Goal: Information Seeking & Learning: Learn about a topic

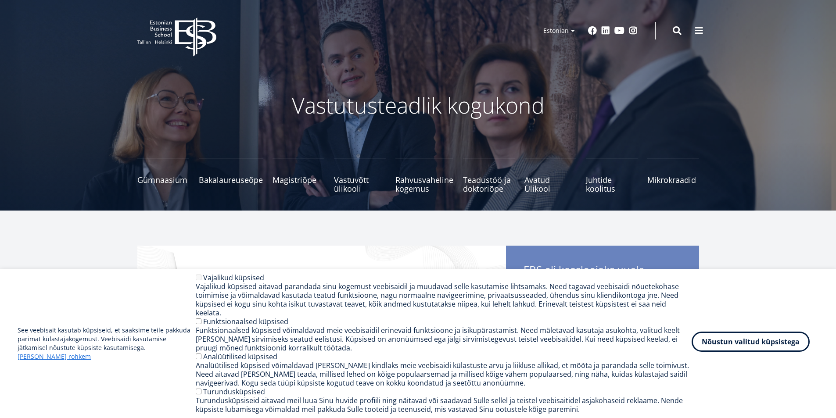
click at [721, 347] on button "Nõustun valitud küpsistega" at bounding box center [750, 342] width 118 height 20
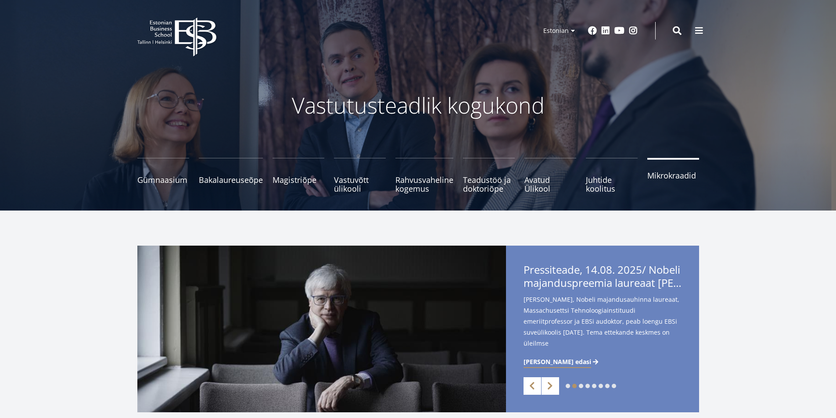
click at [663, 179] on span "Mikrokraadid" at bounding box center [673, 175] width 52 height 9
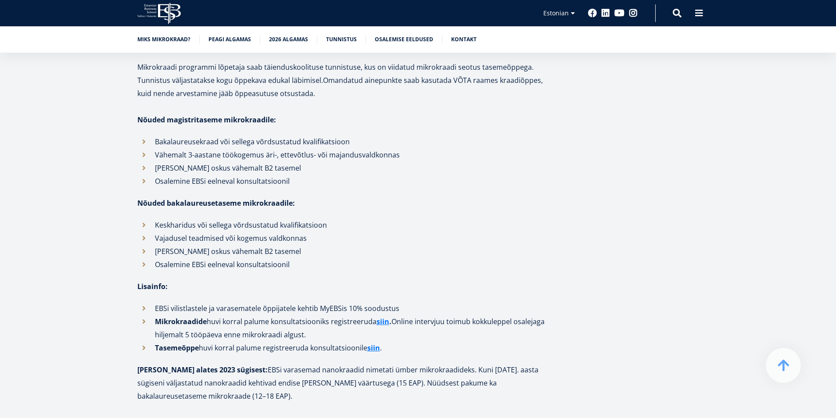
scroll to position [2588, 0]
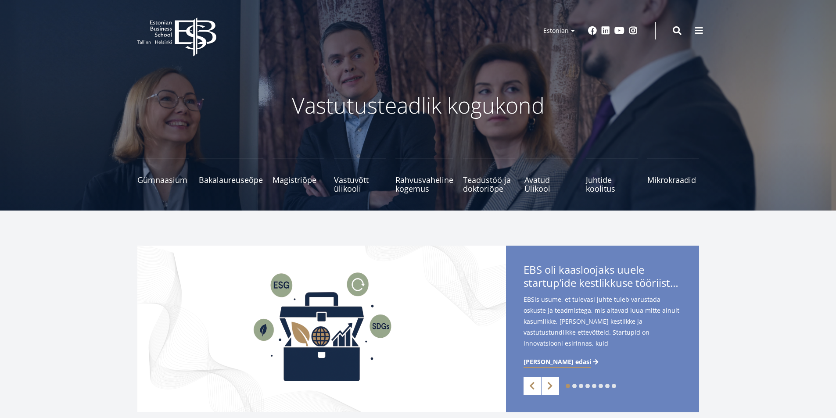
click at [517, 182] on ul "Gümnaasium Tutvu ja registreeru Bakalaureuseõpe Tutvu ja registreeru Magistriõp…" at bounding box center [413, 180] width 571 height 44
click at [530, 183] on span "Avatud Ülikool Tutvu ja registreeru" at bounding box center [550, 180] width 52 height 18
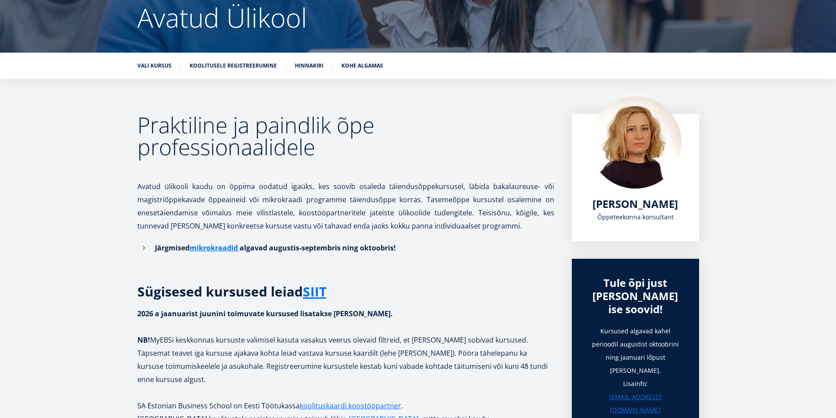
scroll to position [175, 0]
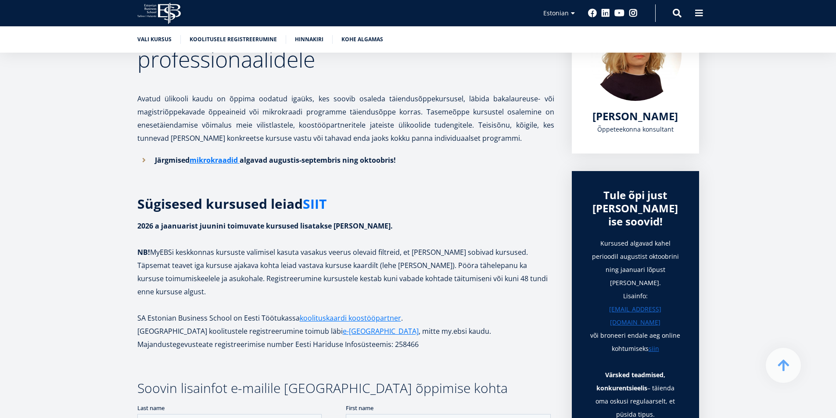
click at [315, 206] on link "SIIT" at bounding box center [315, 203] width 24 height 13
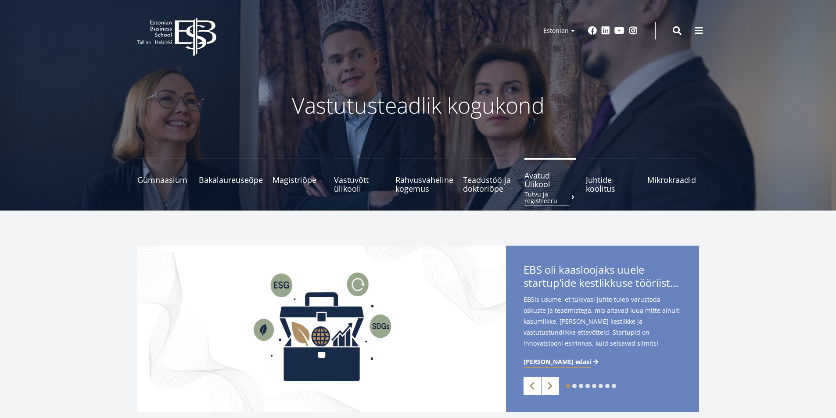
click at [534, 186] on span "Avatud Ülikool Tutvu ja registreeru" at bounding box center [550, 180] width 52 height 18
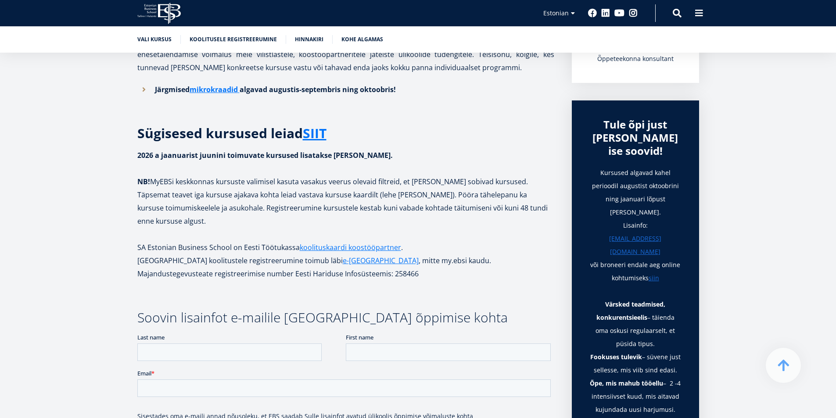
scroll to position [263, 0]
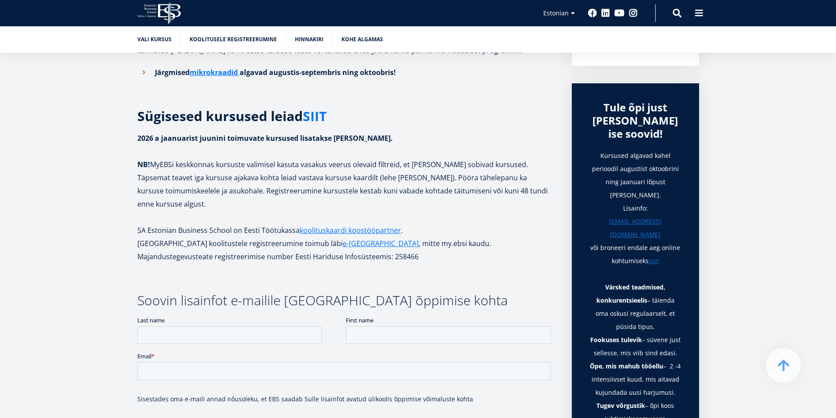
click at [314, 118] on link "SIIT" at bounding box center [315, 116] width 24 height 13
